Goal: Task Accomplishment & Management: Complete application form

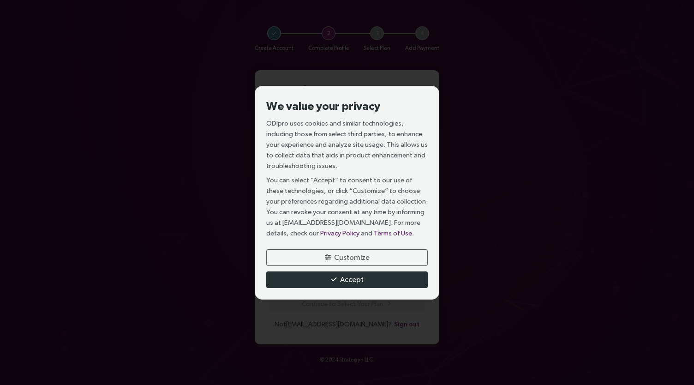
click at [333, 282] on span "button" at bounding box center [334, 279] width 6 height 6
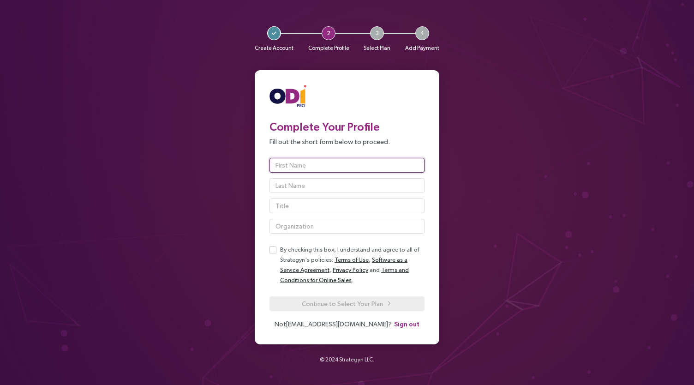
click at [311, 163] on input "text" at bounding box center [346, 165] width 155 height 15
type input "[PERSON_NAME]"
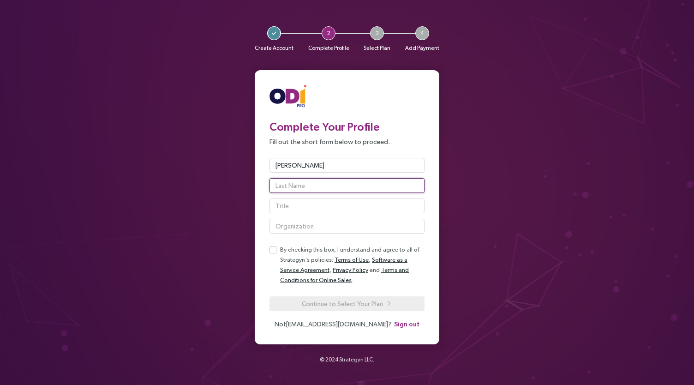
click at [294, 184] on input "text" at bounding box center [346, 185] width 155 height 15
type input "Teppic"
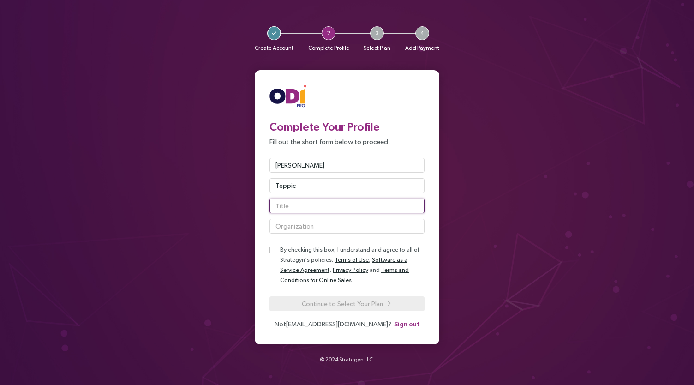
click at [294, 208] on input "text" at bounding box center [346, 205] width 155 height 15
click at [289, 224] on input "text" at bounding box center [346, 226] width 155 height 15
type input "MT Consulting"
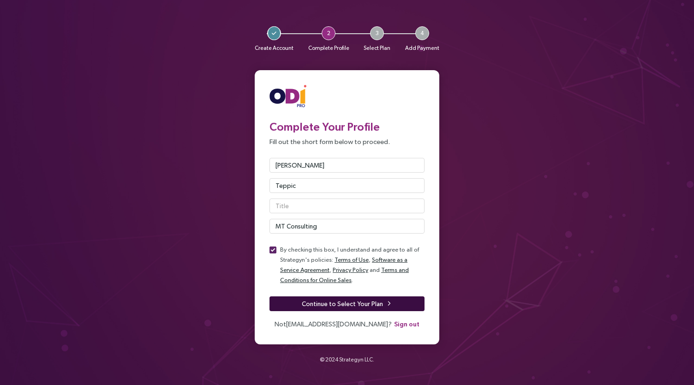
click at [352, 304] on span "Continue to Select Your Plan" at bounding box center [342, 303] width 81 height 10
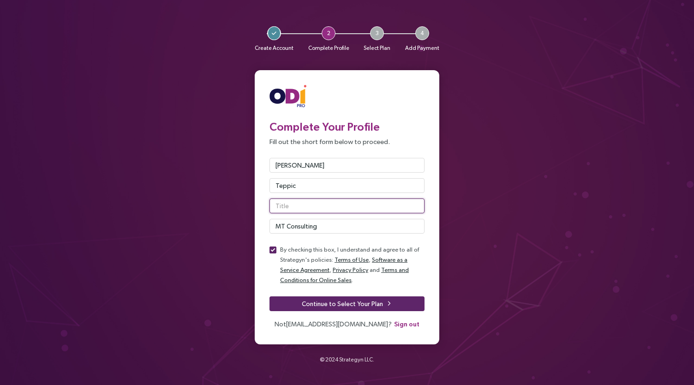
click at [291, 207] on input "text" at bounding box center [346, 205] width 155 height 15
type input "Mr"
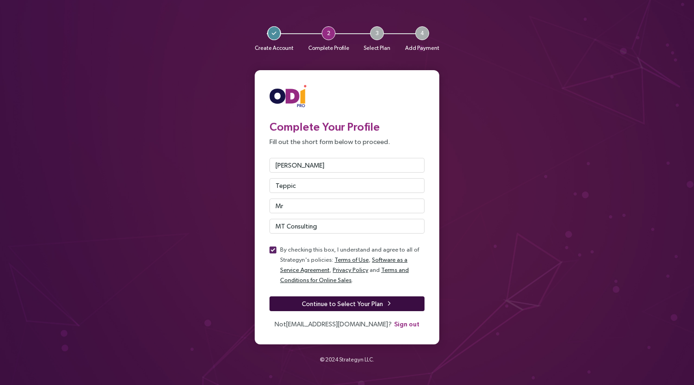
click at [330, 304] on span "Continue to Select Your Plan" at bounding box center [342, 303] width 81 height 10
